Goal: Navigation & Orientation: Go to known website

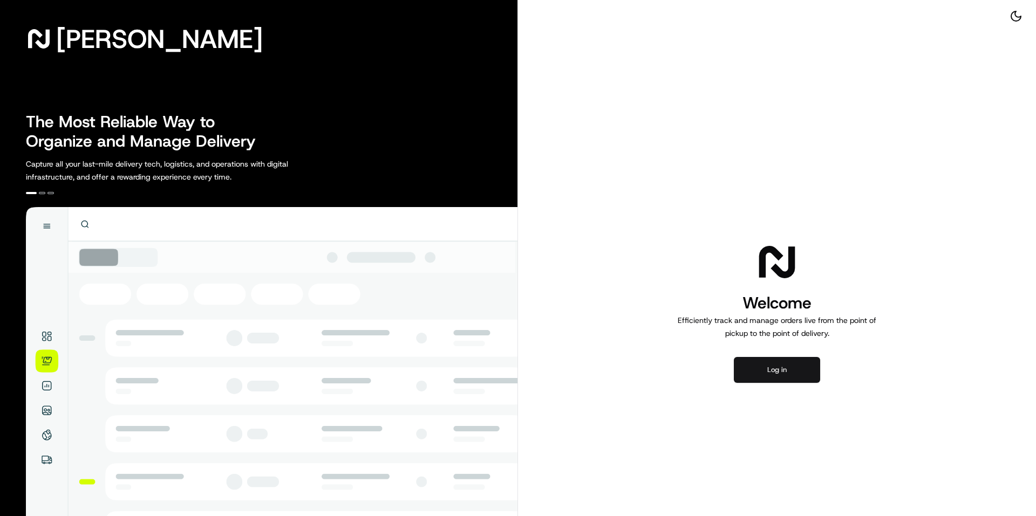
click at [779, 381] on button "Log in" at bounding box center [777, 370] width 86 height 26
click at [782, 370] on button "Log in" at bounding box center [777, 370] width 86 height 26
